Goal: Find specific page/section: Find specific page/section

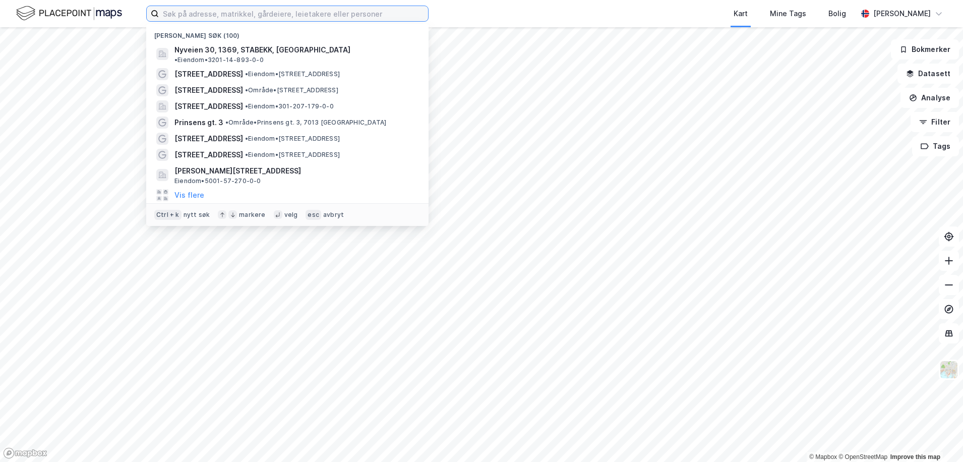
click at [322, 16] on input at bounding box center [293, 13] width 269 height 15
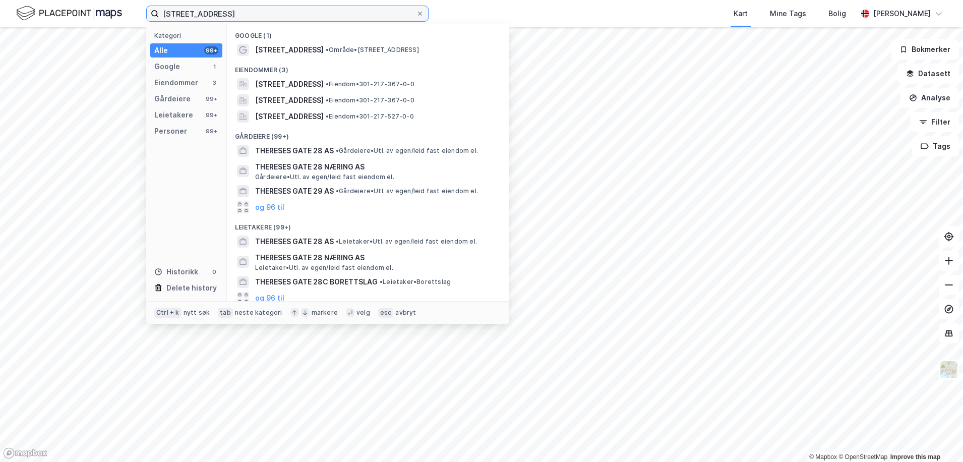
type input "[STREET_ADDRESS]"
click at [316, 59] on div "Eiendommer (3)" at bounding box center [368, 67] width 282 height 18
click at [320, 36] on div "Google (1)" at bounding box center [368, 33] width 282 height 18
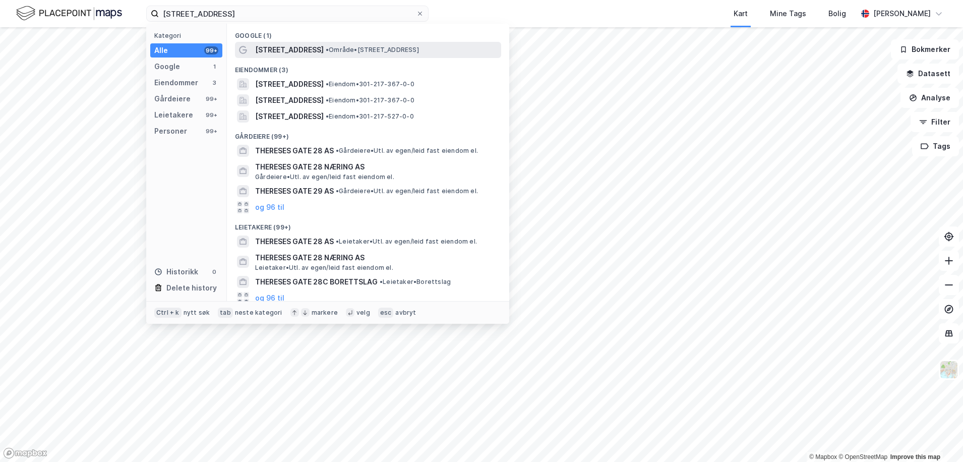
click at [316, 46] on div "[STREET_ADDRESS] • Område • [STREET_ADDRESS]" at bounding box center [377, 50] width 244 height 12
